Goal: Information Seeking & Learning: Check status

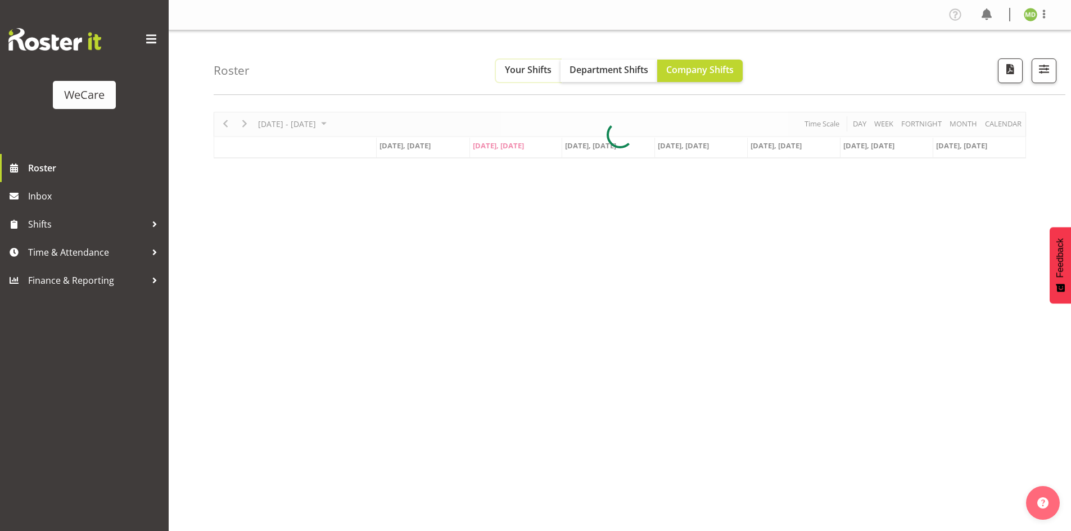
click at [519, 71] on span "Your Shifts" at bounding box center [528, 70] width 47 height 12
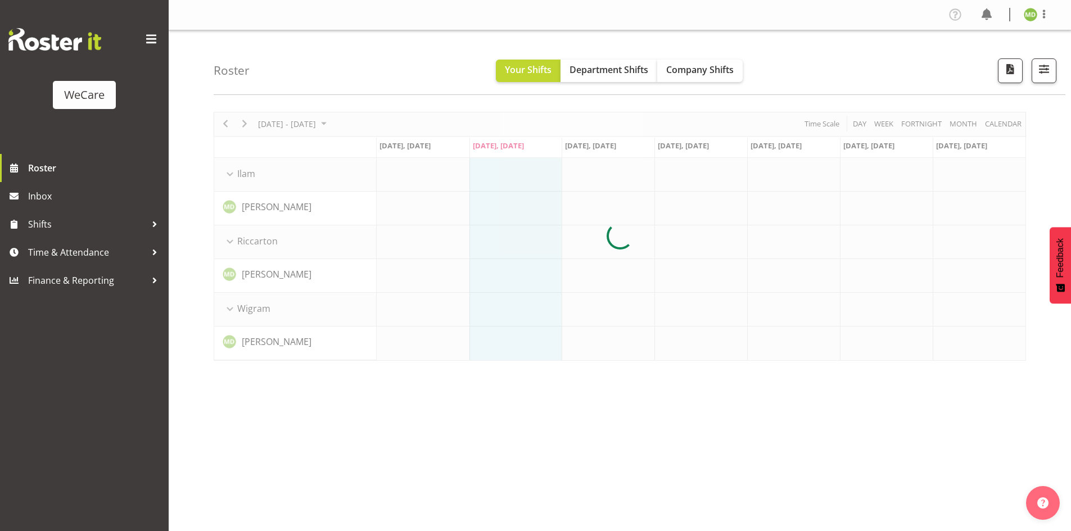
click at [306, 124] on div at bounding box center [620, 236] width 812 height 249
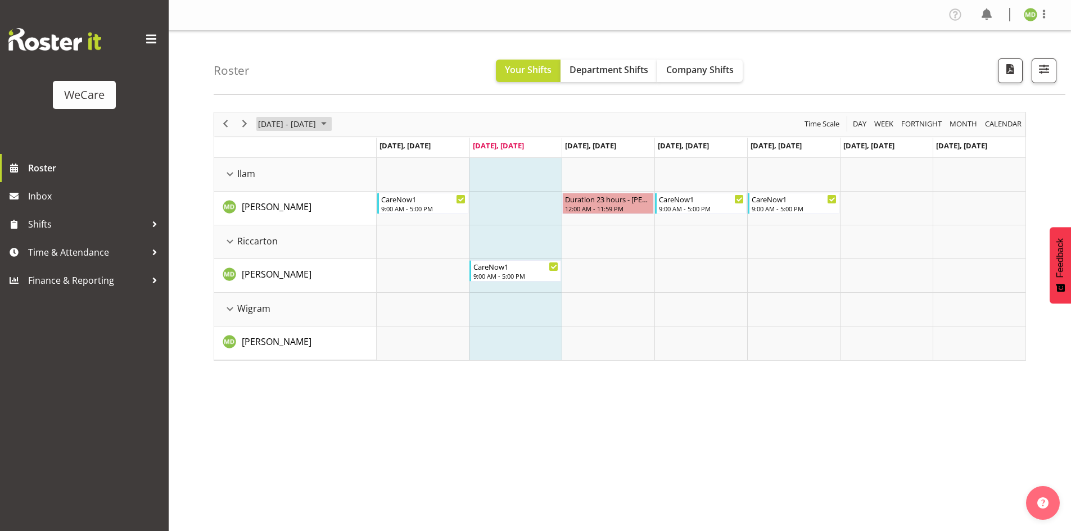
click at [330, 123] on span "August 2025" at bounding box center [323, 124] width 13 height 14
click at [374, 152] on div "[DATE] - [DATE] [DATE] Day Week Fortnight Month calendar Month Agenda Time Scal…" at bounding box center [620, 236] width 812 height 249
click at [241, 124] on span "Next" at bounding box center [244, 124] width 13 height 14
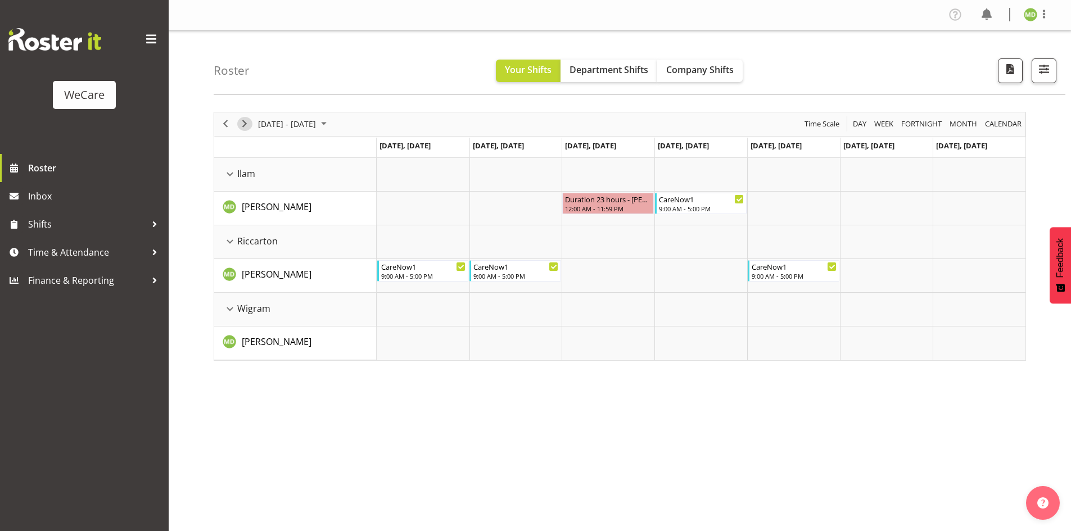
click at [241, 124] on span "Next" at bounding box center [244, 124] width 13 height 14
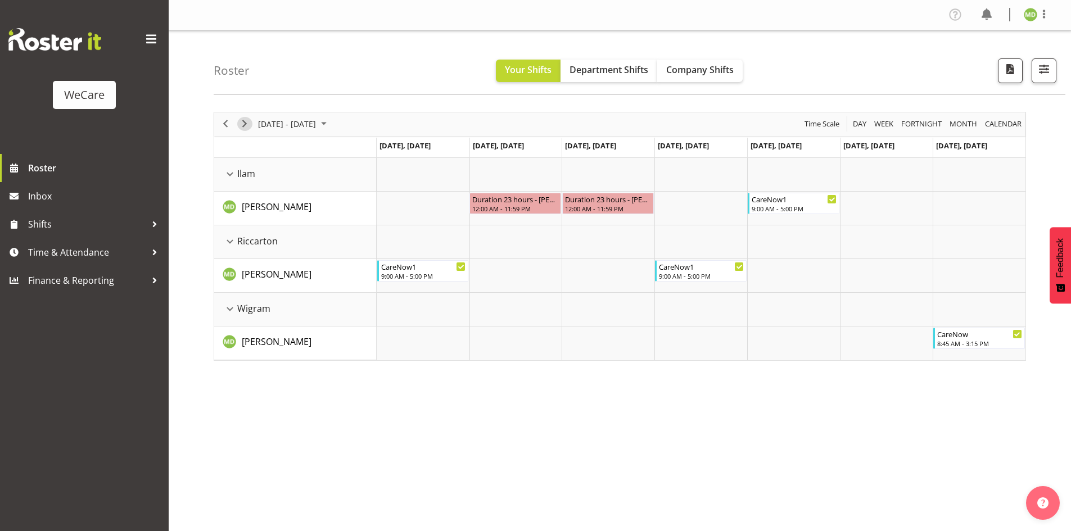
click at [250, 120] on span "Next" at bounding box center [244, 124] width 13 height 14
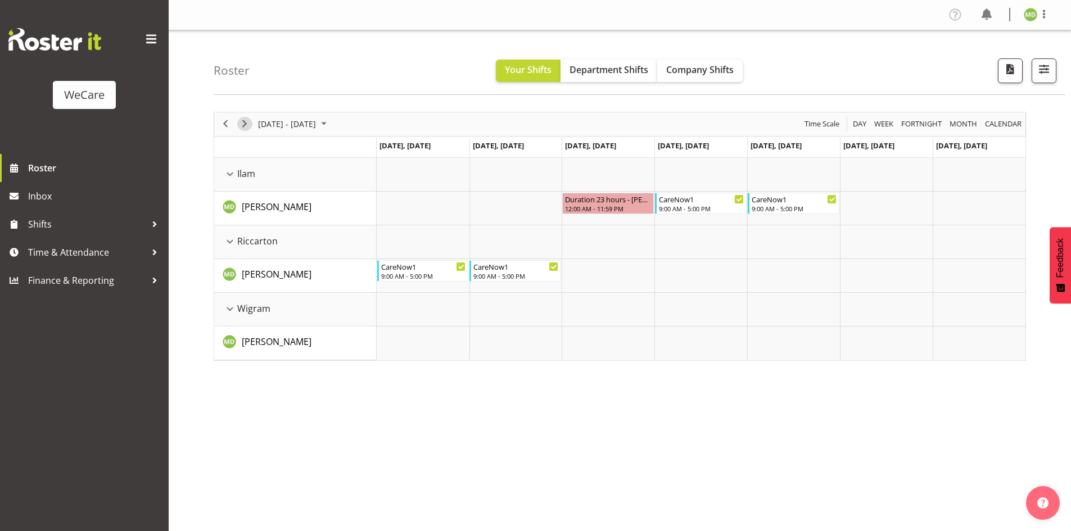
click at [250, 120] on span "Next" at bounding box center [244, 124] width 13 height 14
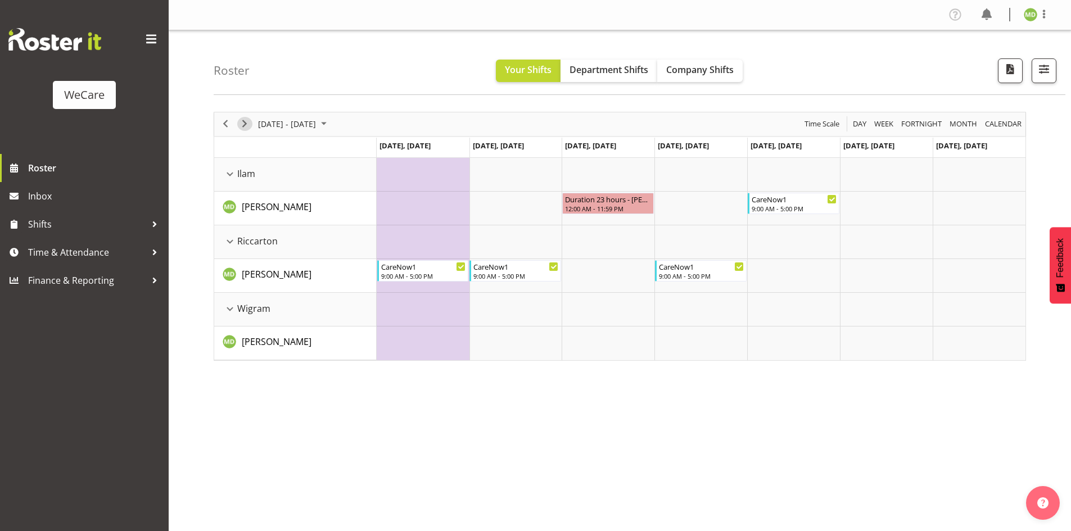
click at [250, 120] on span "Next" at bounding box center [244, 124] width 13 height 14
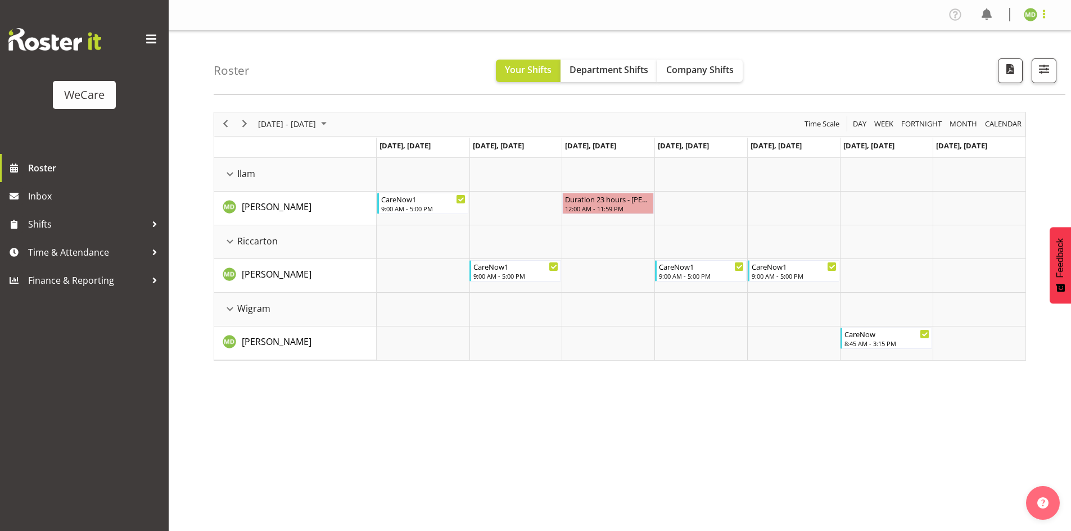
click at [1040, 19] on span at bounding box center [1043, 13] width 13 height 13
click at [1010, 61] on link "Log Out" at bounding box center [997, 59] width 108 height 20
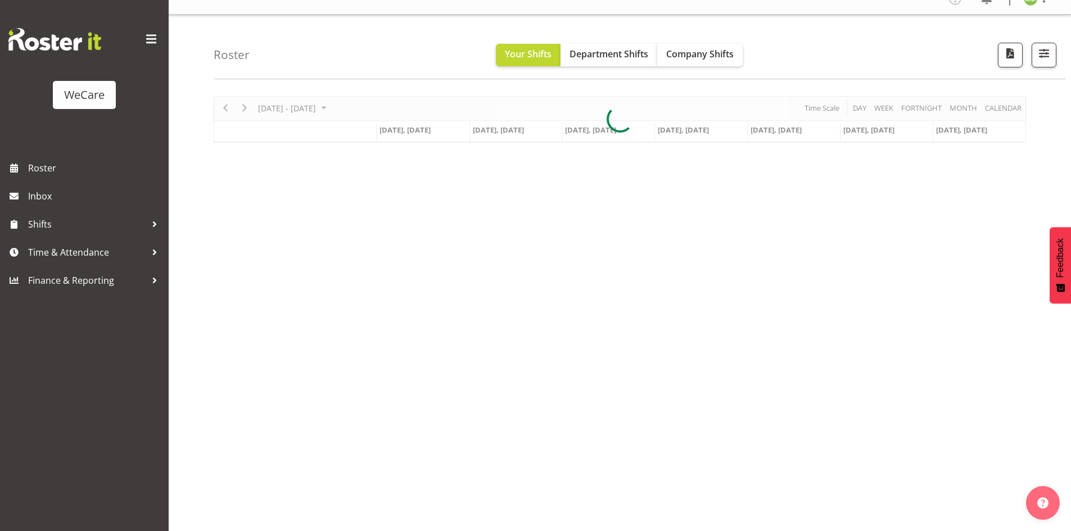
scroll to position [22, 0]
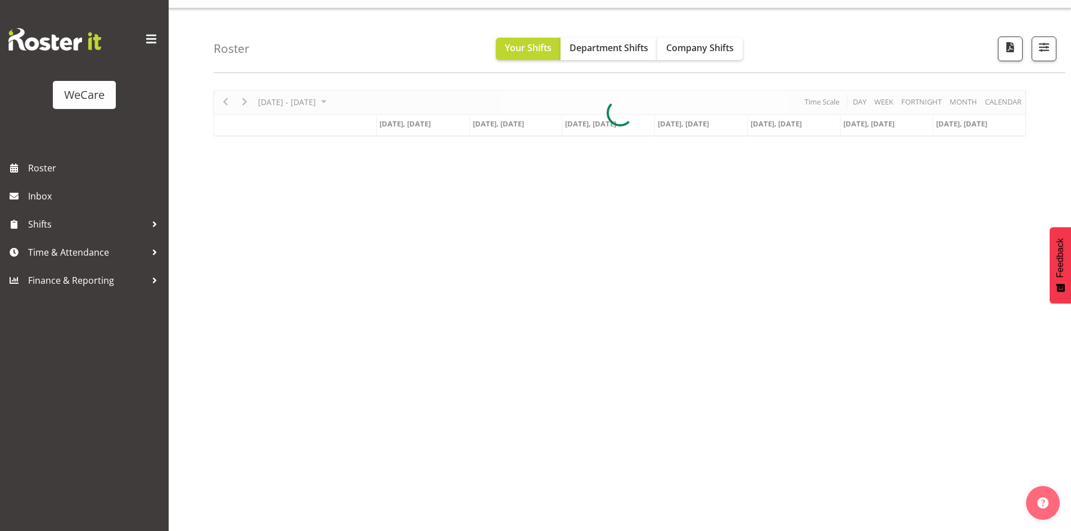
click at [324, 107] on div at bounding box center [620, 113] width 812 height 47
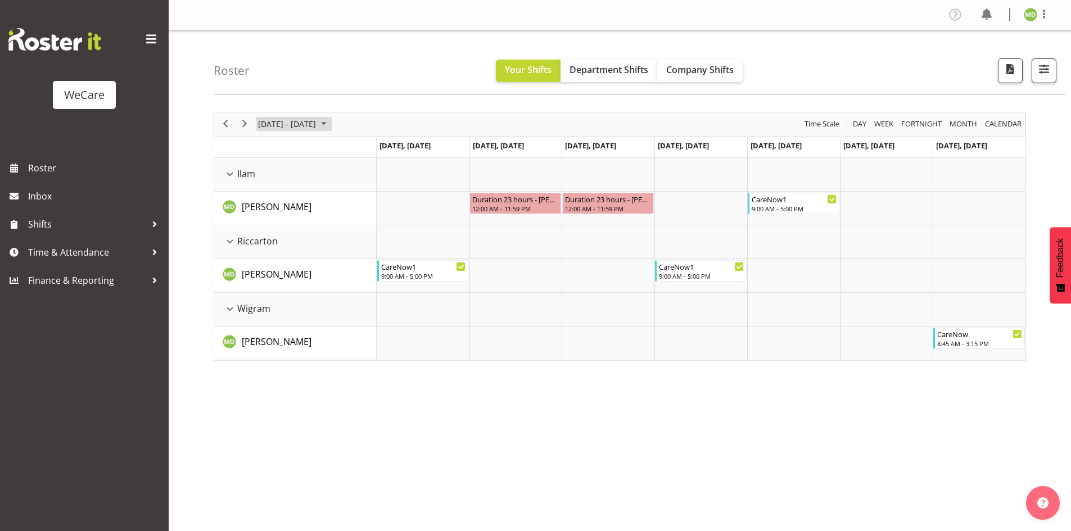
click at [317, 126] on span "[DATE] - [DATE]" at bounding box center [287, 124] width 60 height 14
click at [368, 291] on button "[DATE]" at bounding box center [367, 291] width 38 height 16
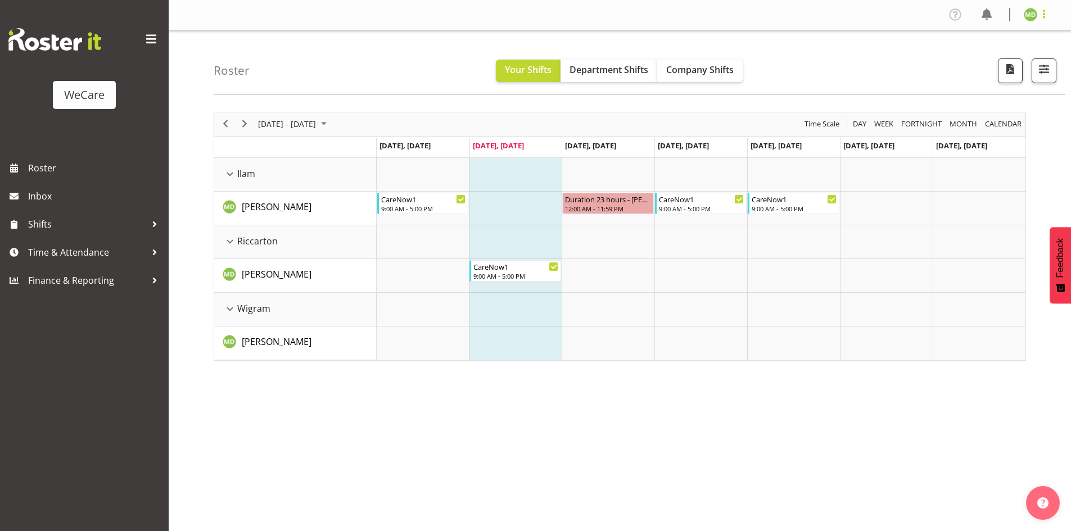
click at [1043, 16] on span at bounding box center [1043, 13] width 13 height 13
drag, startPoint x: 1016, startPoint y: 65, endPoint x: 1004, endPoint y: 63, distance: 11.5
click at [1016, 65] on link "Log Out" at bounding box center [997, 59] width 108 height 20
